Goal: Task Accomplishment & Management: Use online tool/utility

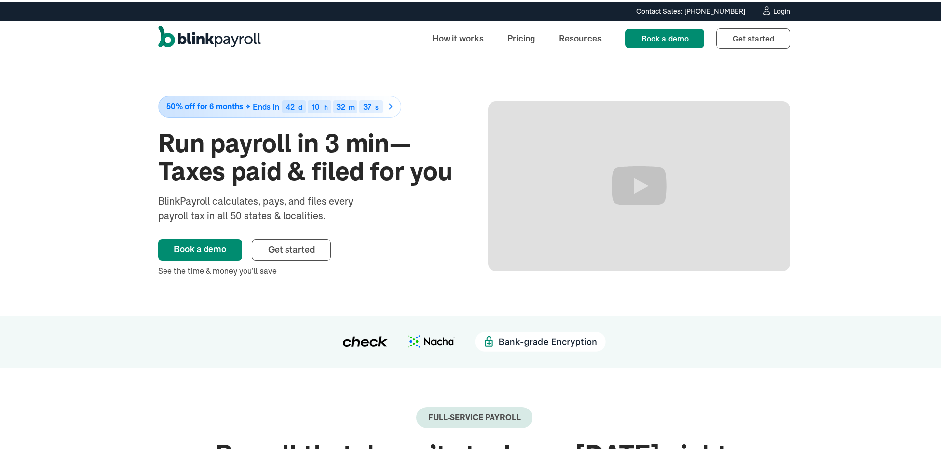
click at [773, 9] on div "Login" at bounding box center [781, 9] width 17 height 7
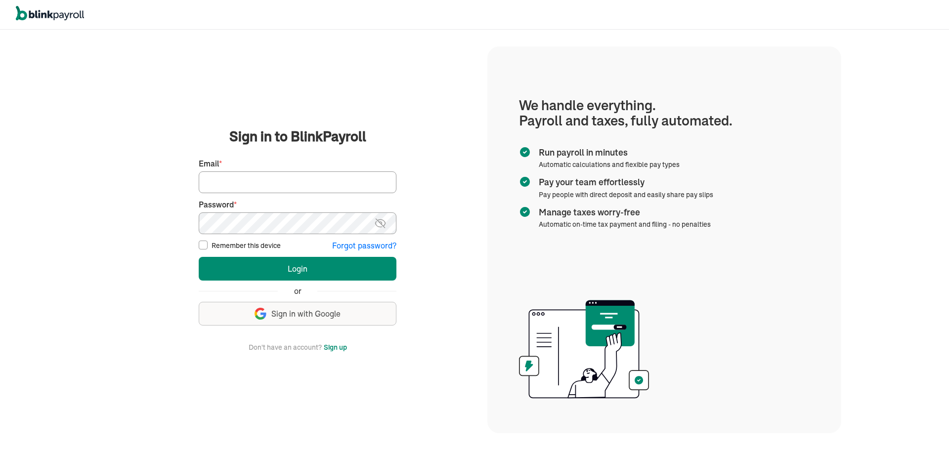
click at [319, 180] on input "Email *" at bounding box center [298, 182] width 198 height 22
type input "[PERSON_NAME][EMAIL_ADDRESS][DOMAIN_NAME]"
click at [280, 236] on fieldset "First Name * Last Name * Preferred phone number * Email * [PERSON_NAME][EMAIL_A…" at bounding box center [298, 201] width 198 height 99
click at [199, 257] on button "Login" at bounding box center [298, 269] width 198 height 24
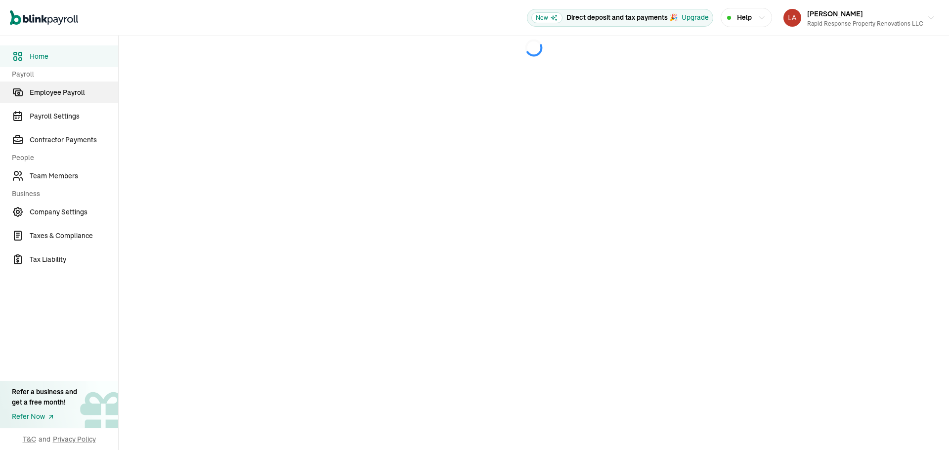
click at [97, 103] on link "Employee Payroll" at bounding box center [59, 93] width 118 height 22
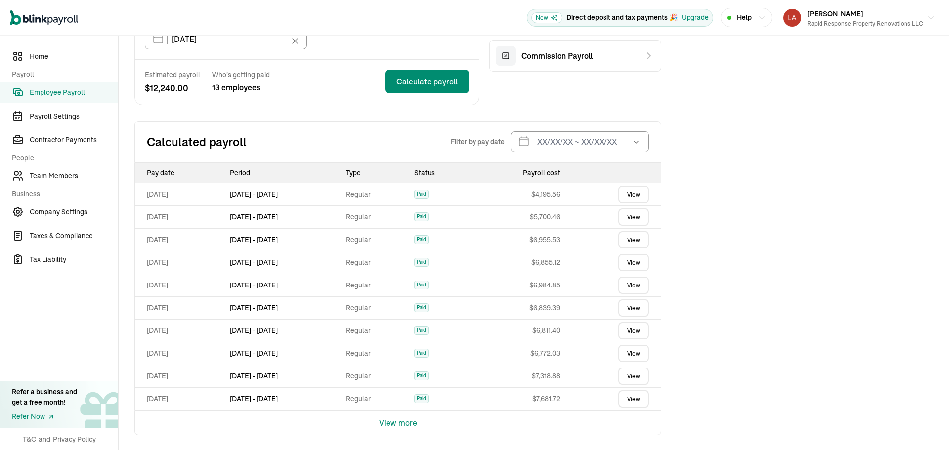
scroll to position [280, 0]
click at [387, 422] on button "View more" at bounding box center [398, 422] width 38 height 24
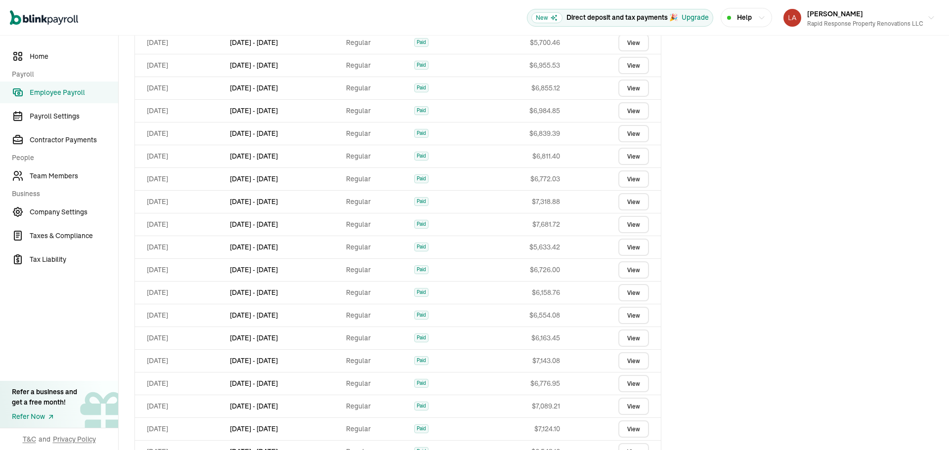
scroll to position [507, 0]
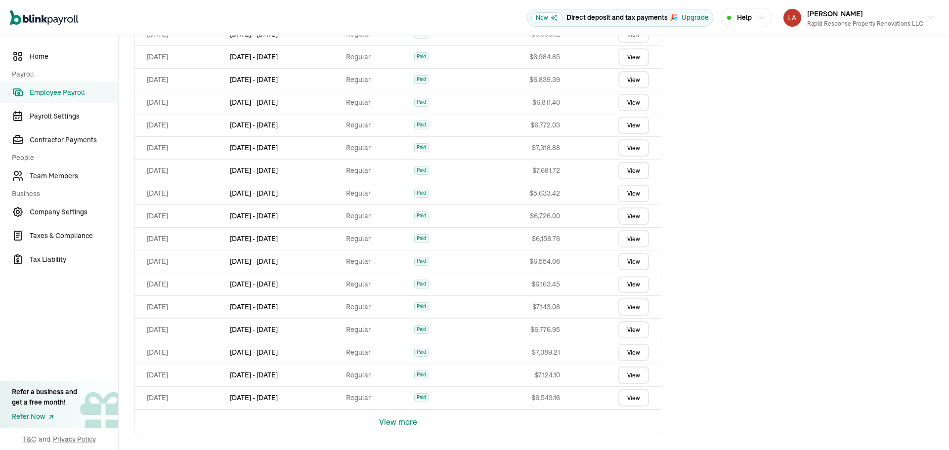
click at [398, 421] on button "View more" at bounding box center [398, 422] width 38 height 24
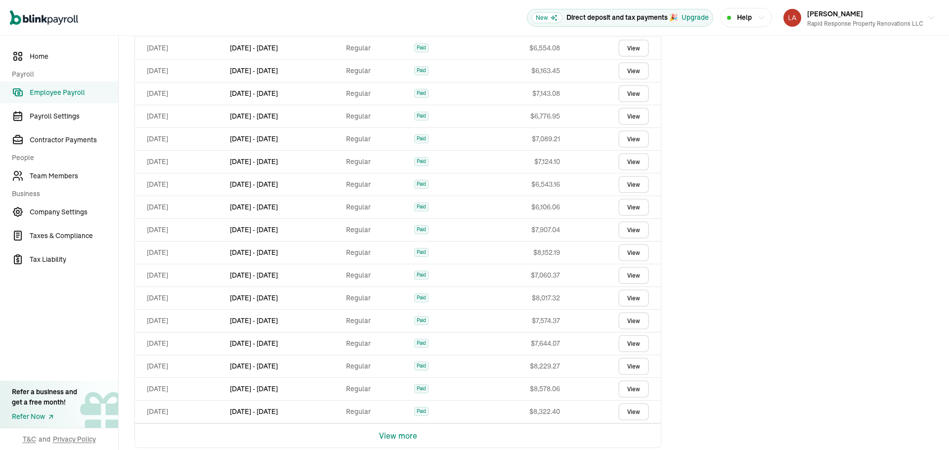
scroll to position [734, 0]
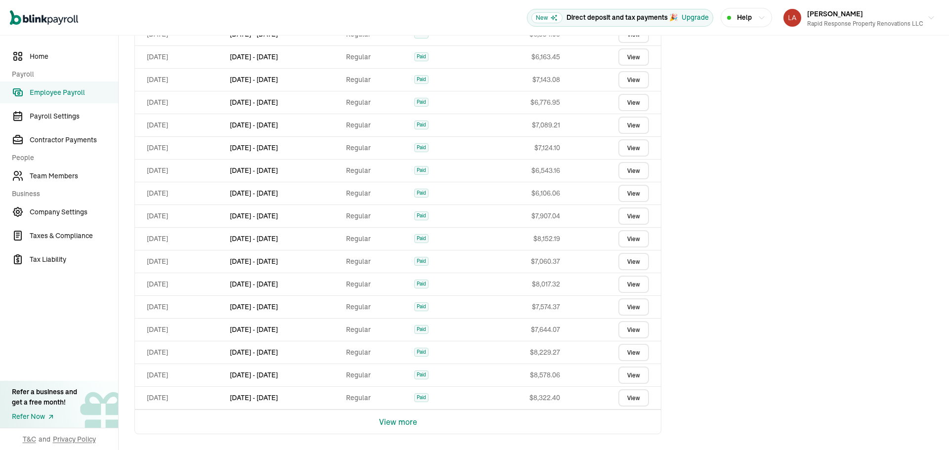
click at [396, 419] on button "View more" at bounding box center [398, 422] width 38 height 24
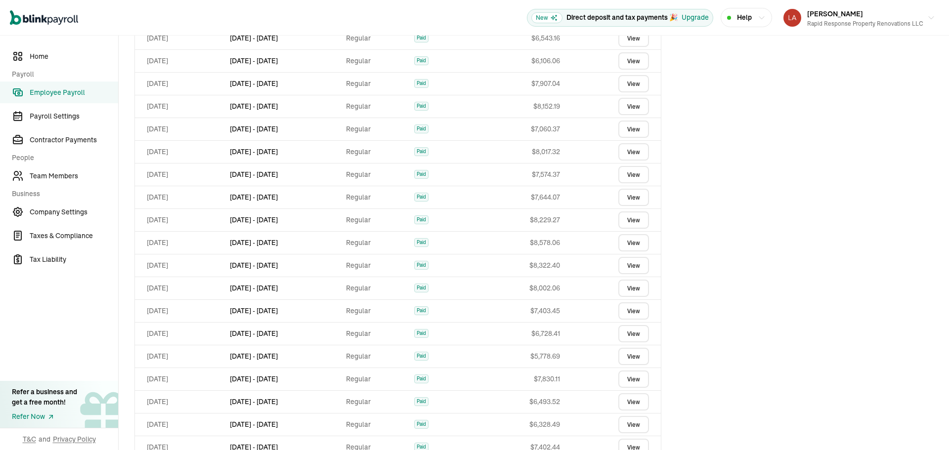
scroll to position [962, 0]
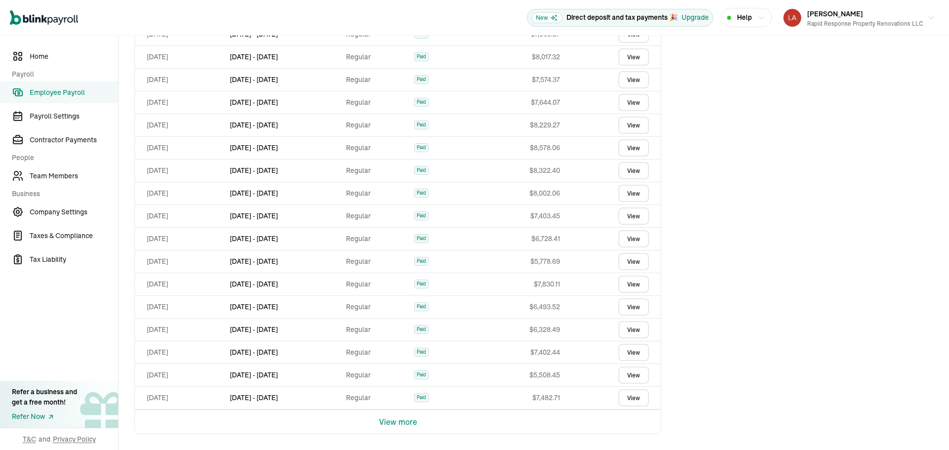
click at [406, 425] on button "View more" at bounding box center [398, 422] width 38 height 24
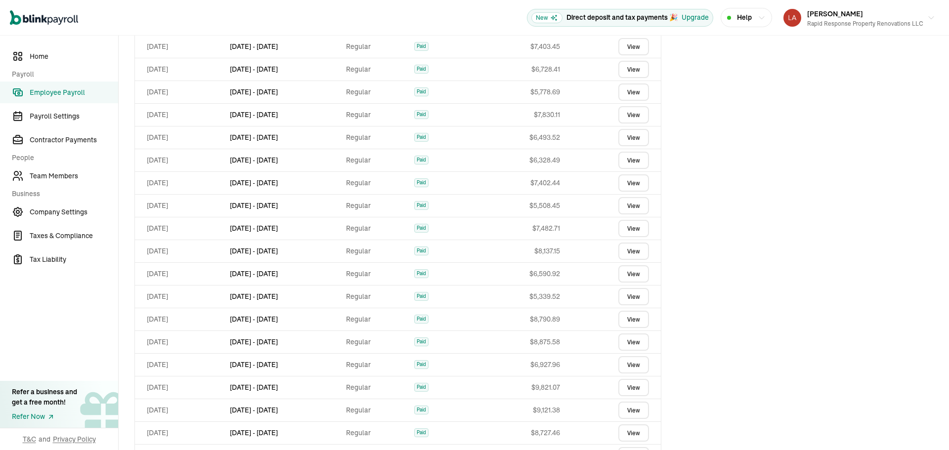
scroll to position [1189, 0]
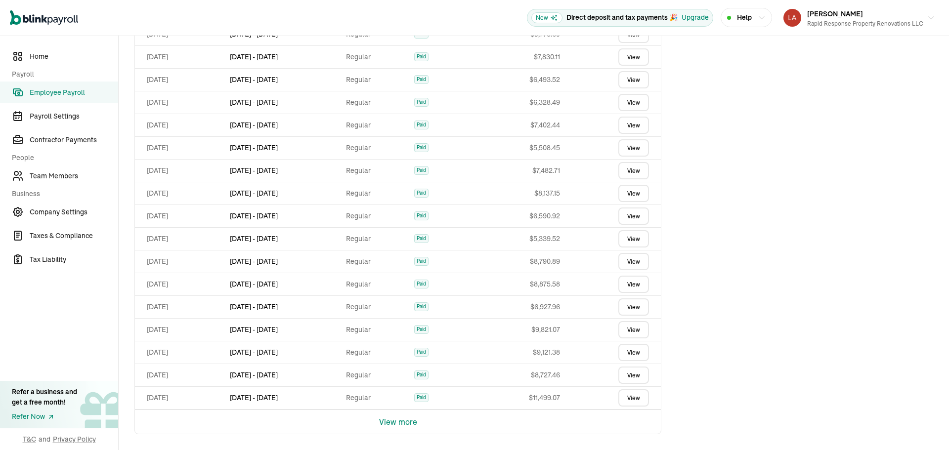
click at [413, 422] on button "View more" at bounding box center [398, 422] width 38 height 24
click at [640, 426] on link "View" at bounding box center [633, 422] width 31 height 17
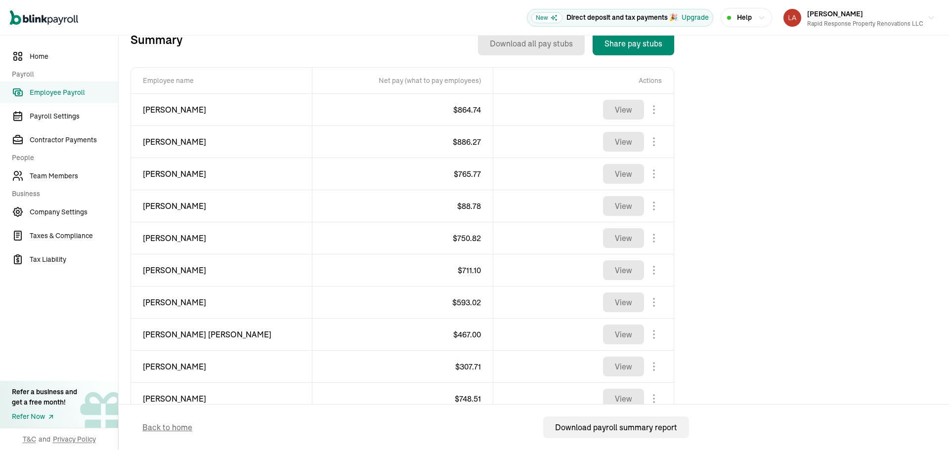
scroll to position [395, 0]
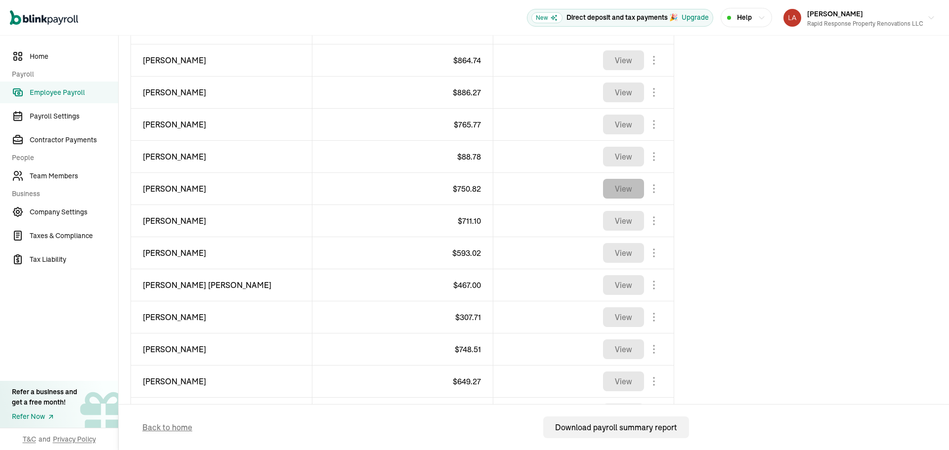
click at [639, 193] on button "View" at bounding box center [623, 189] width 41 height 20
